Goal: Register for event/course

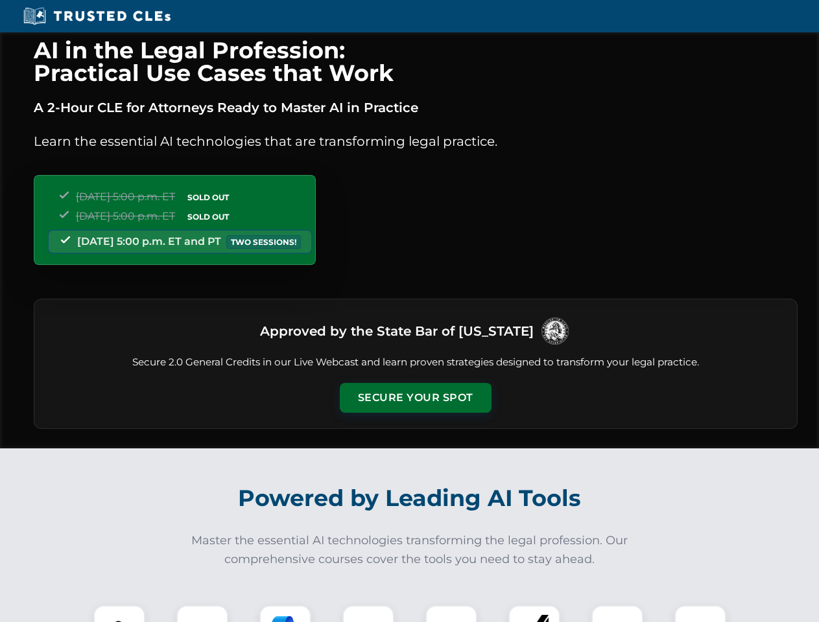
click at [415, 398] on button "Secure Your Spot" at bounding box center [416, 398] width 152 height 30
click at [119, 614] on img at bounding box center [119, 631] width 38 height 38
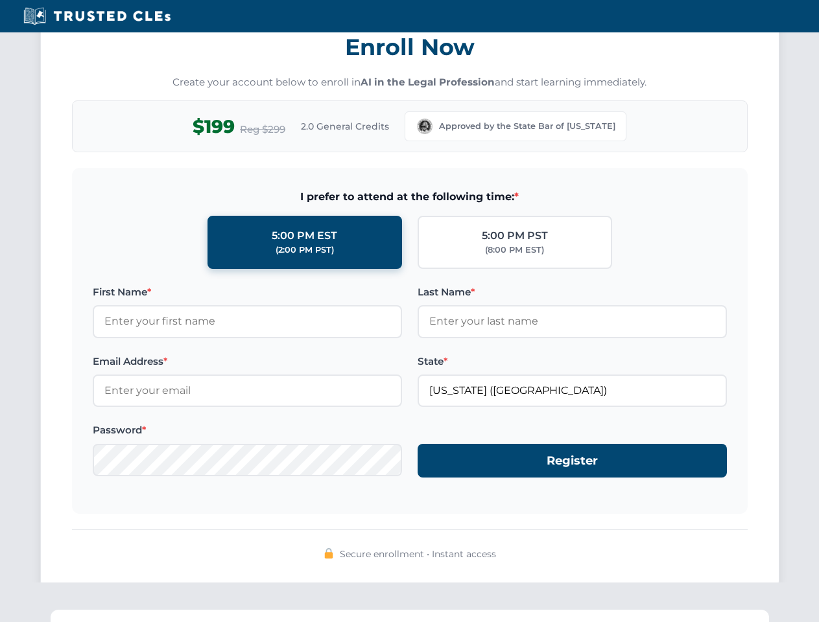
scroll to position [1272, 0]
